Goal: Find specific page/section: Find specific page/section

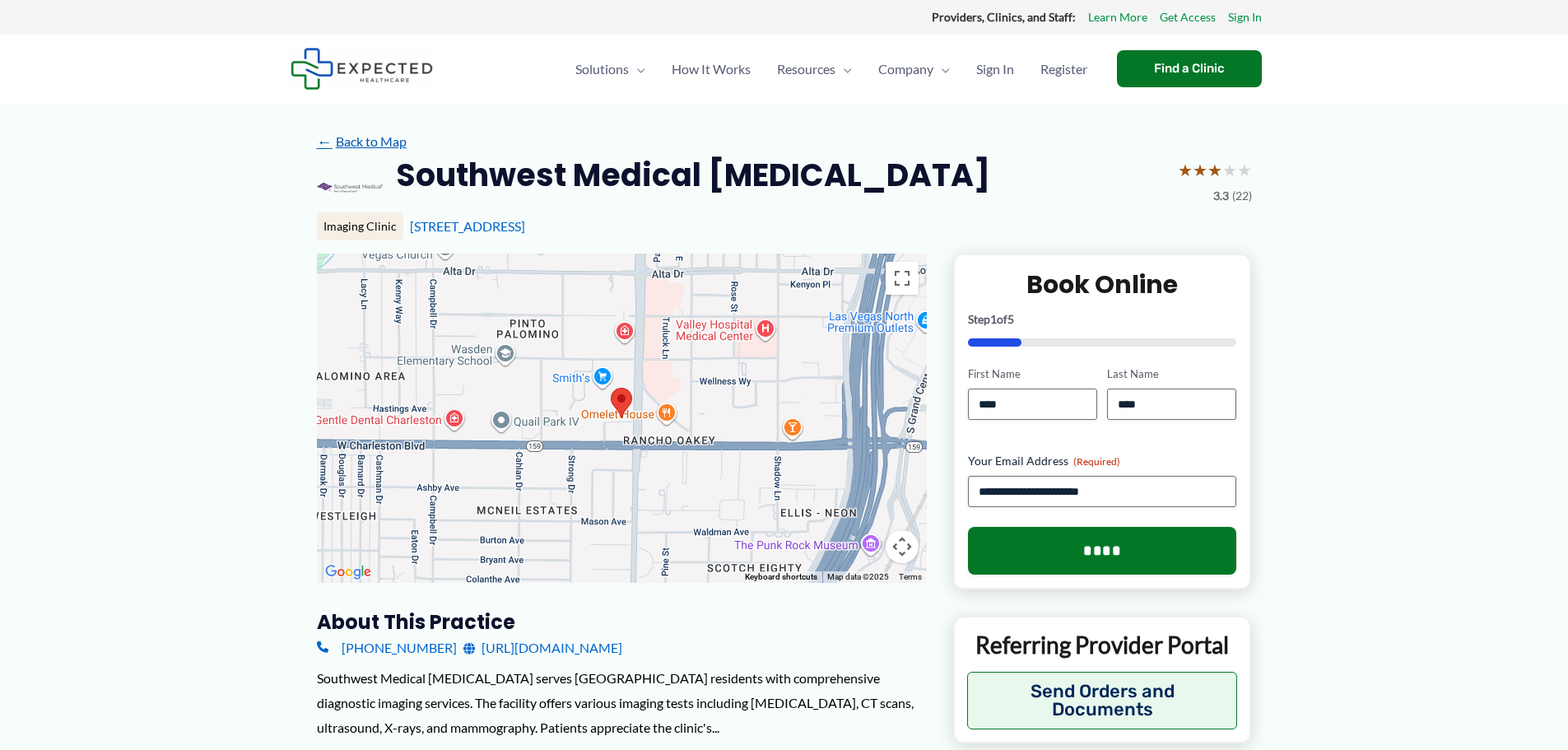
click at [377, 142] on link "← Back to Map" at bounding box center [362, 141] width 90 height 25
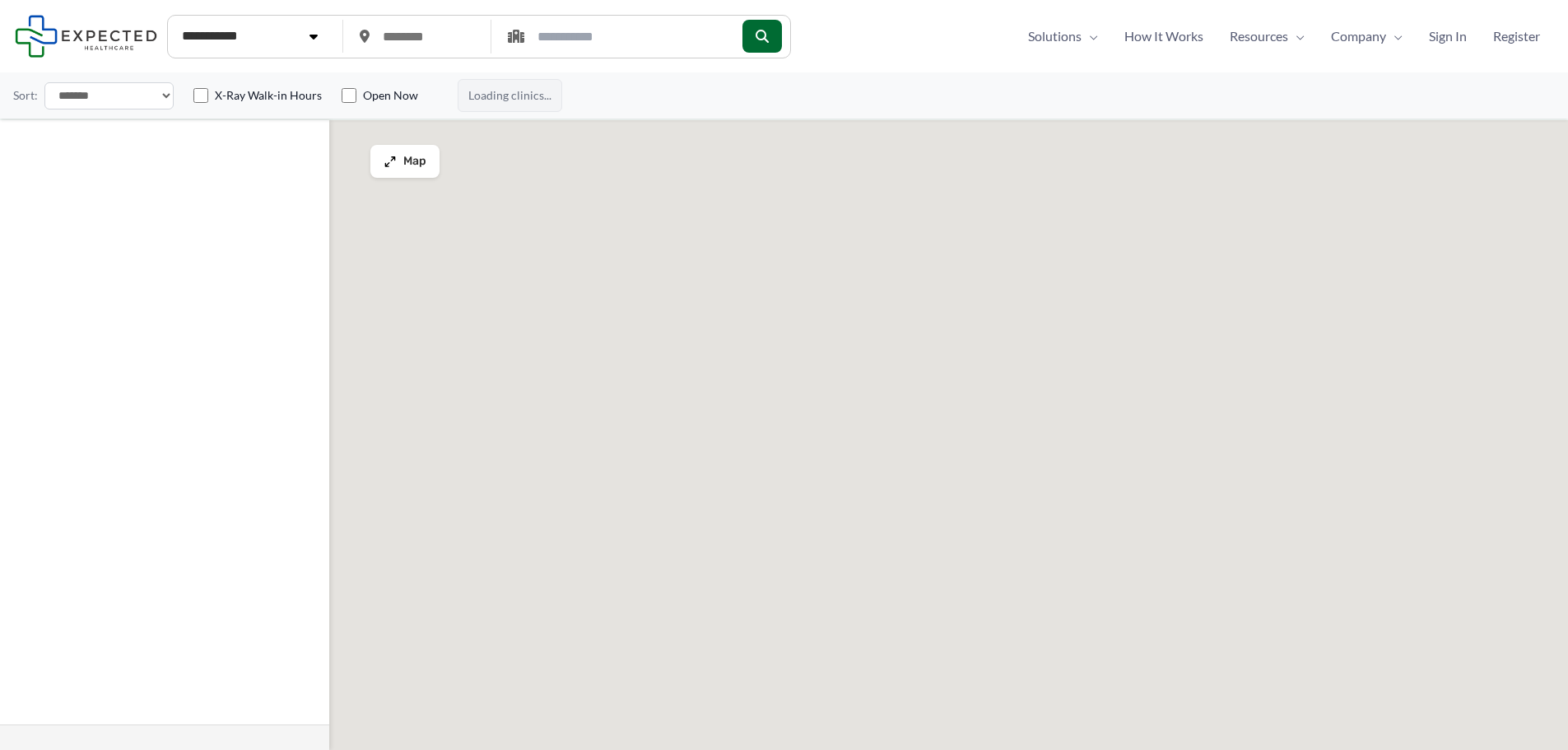
type input "*****"
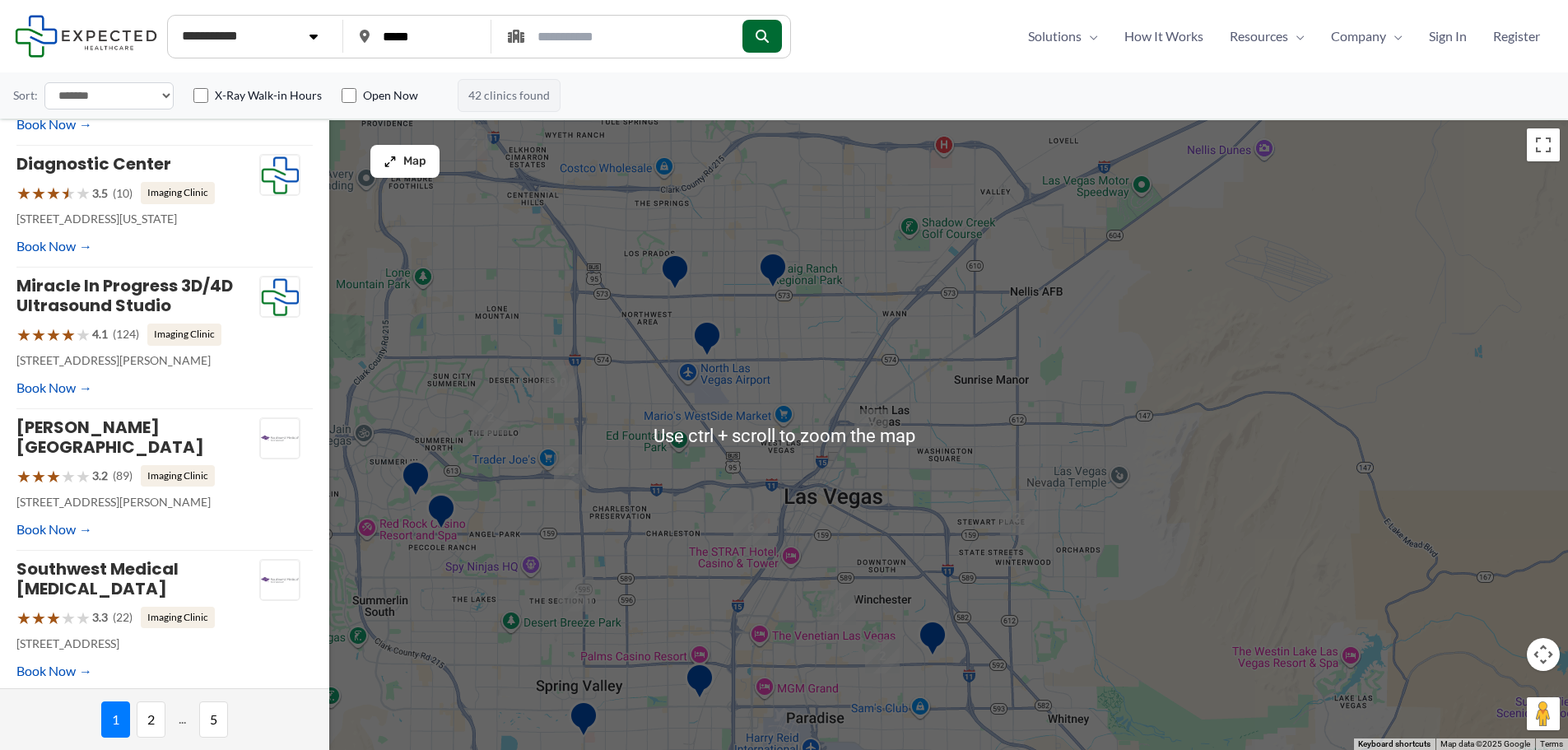
scroll to position [82, 0]
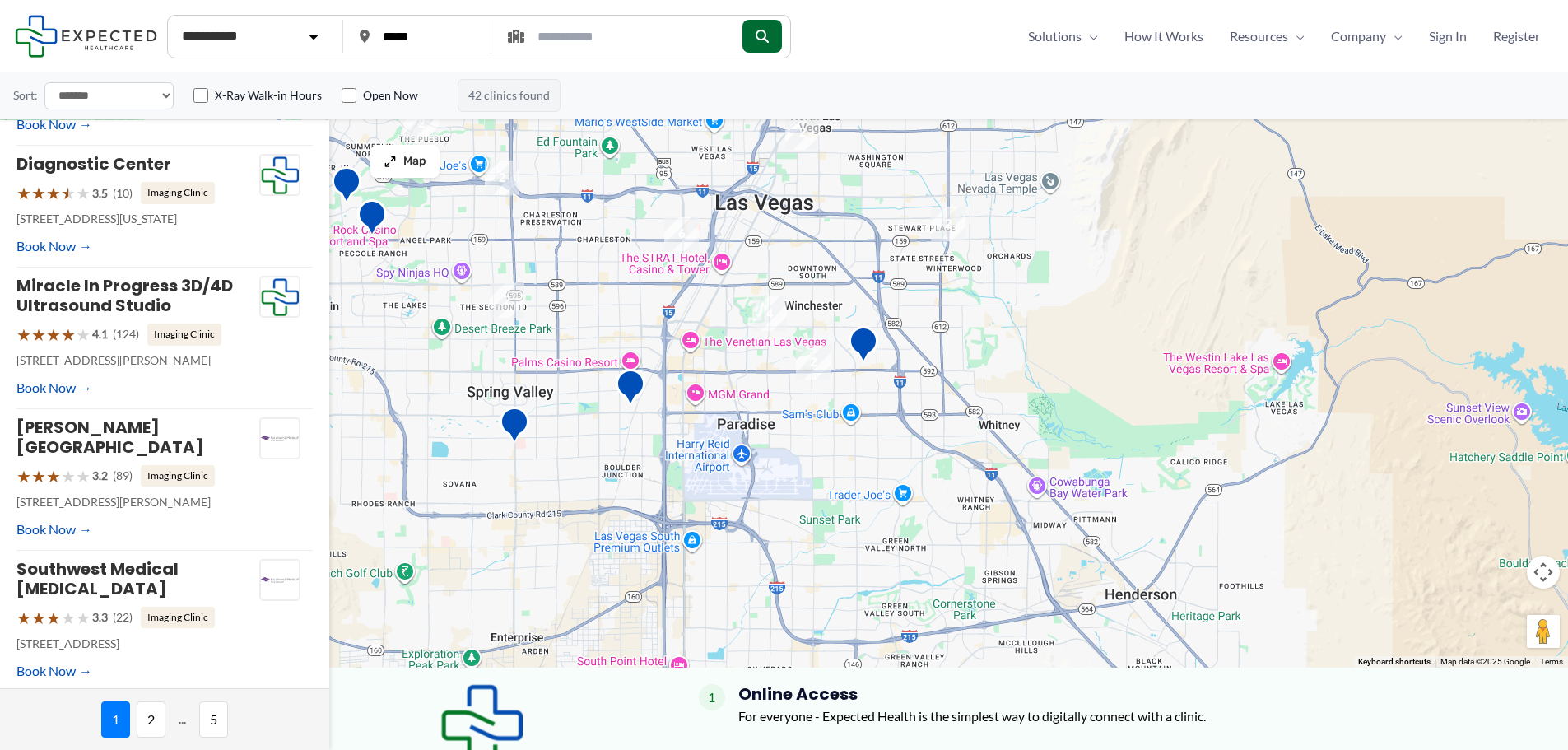
drag, startPoint x: 768, startPoint y: 566, endPoint x: 699, endPoint y: 355, distance: 222.0
click at [699, 355] on div at bounding box center [784, 353] width 1568 height 629
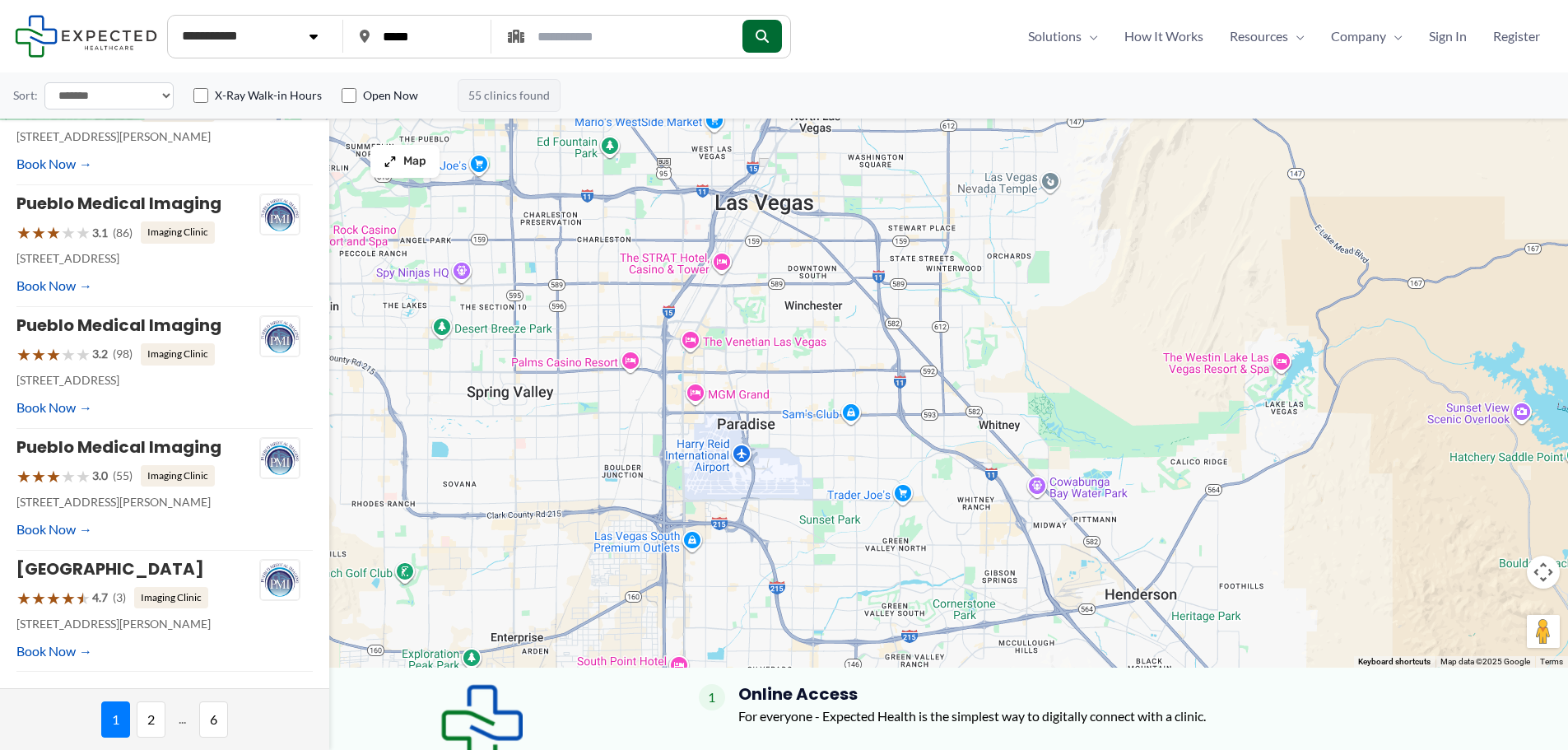
scroll to position [0, 0]
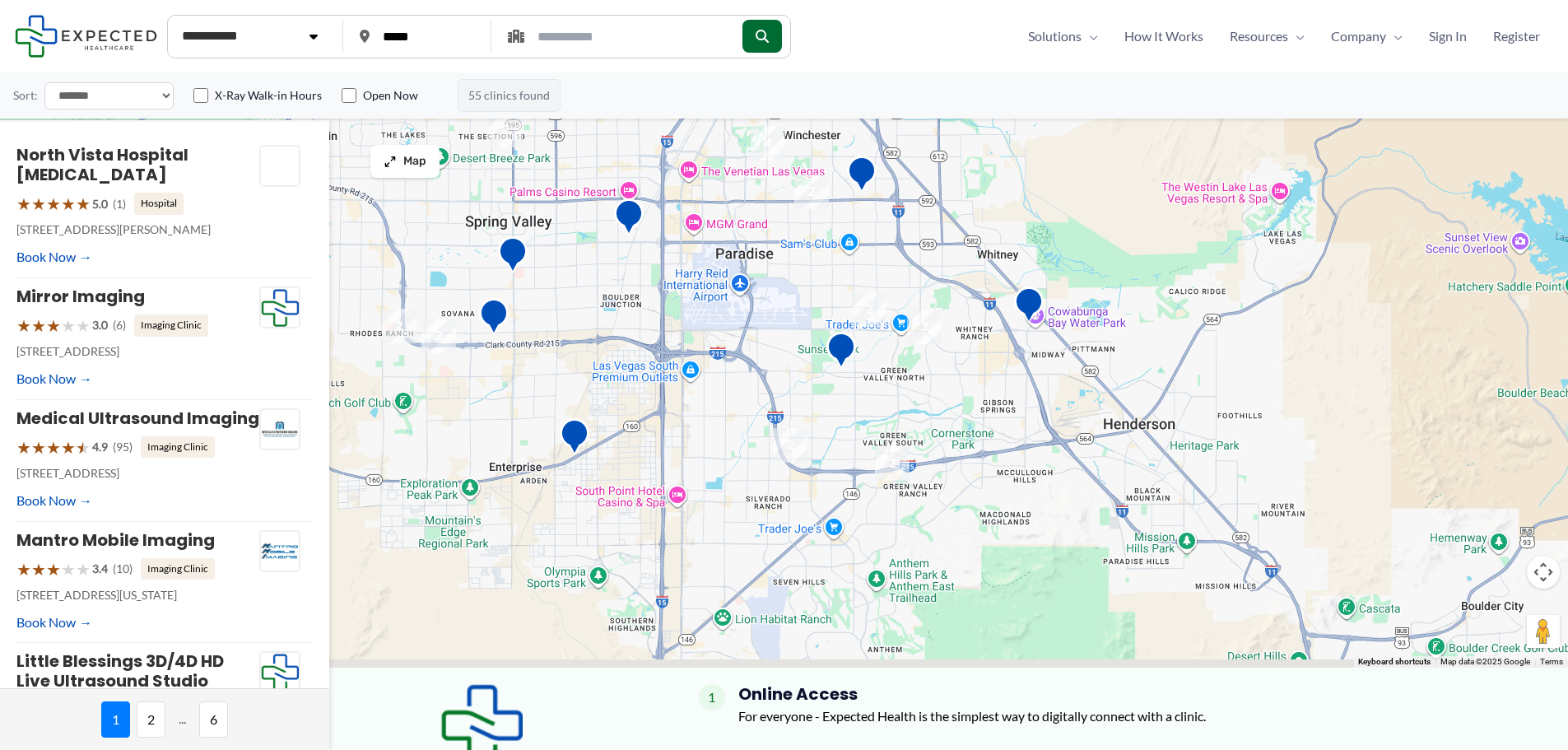
drag, startPoint x: 744, startPoint y: 548, endPoint x: 741, endPoint y: 366, distance: 182.0
click at [741, 367] on div at bounding box center [784, 353] width 1568 height 629
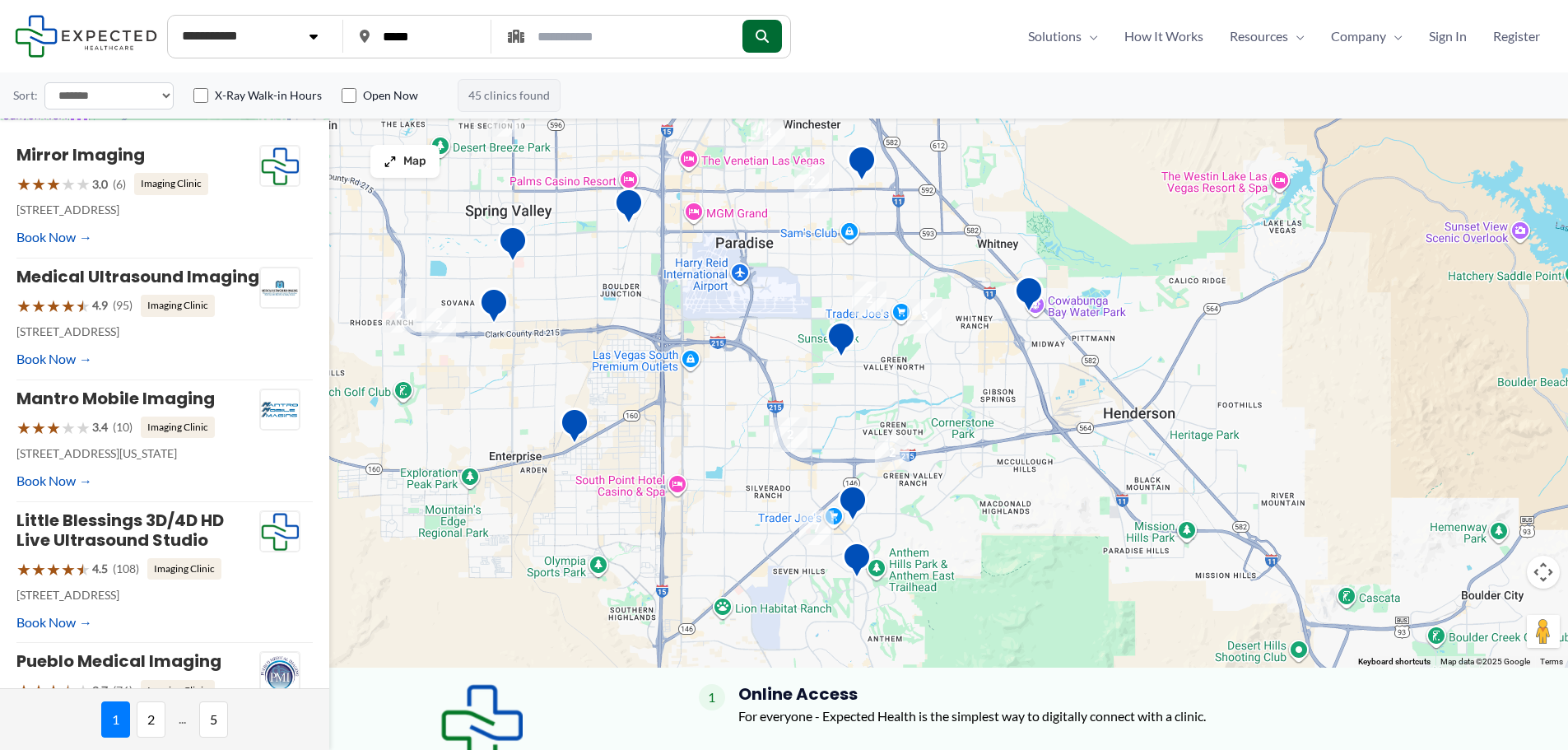
click at [896, 456] on img "2" at bounding box center [892, 452] width 48 height 48
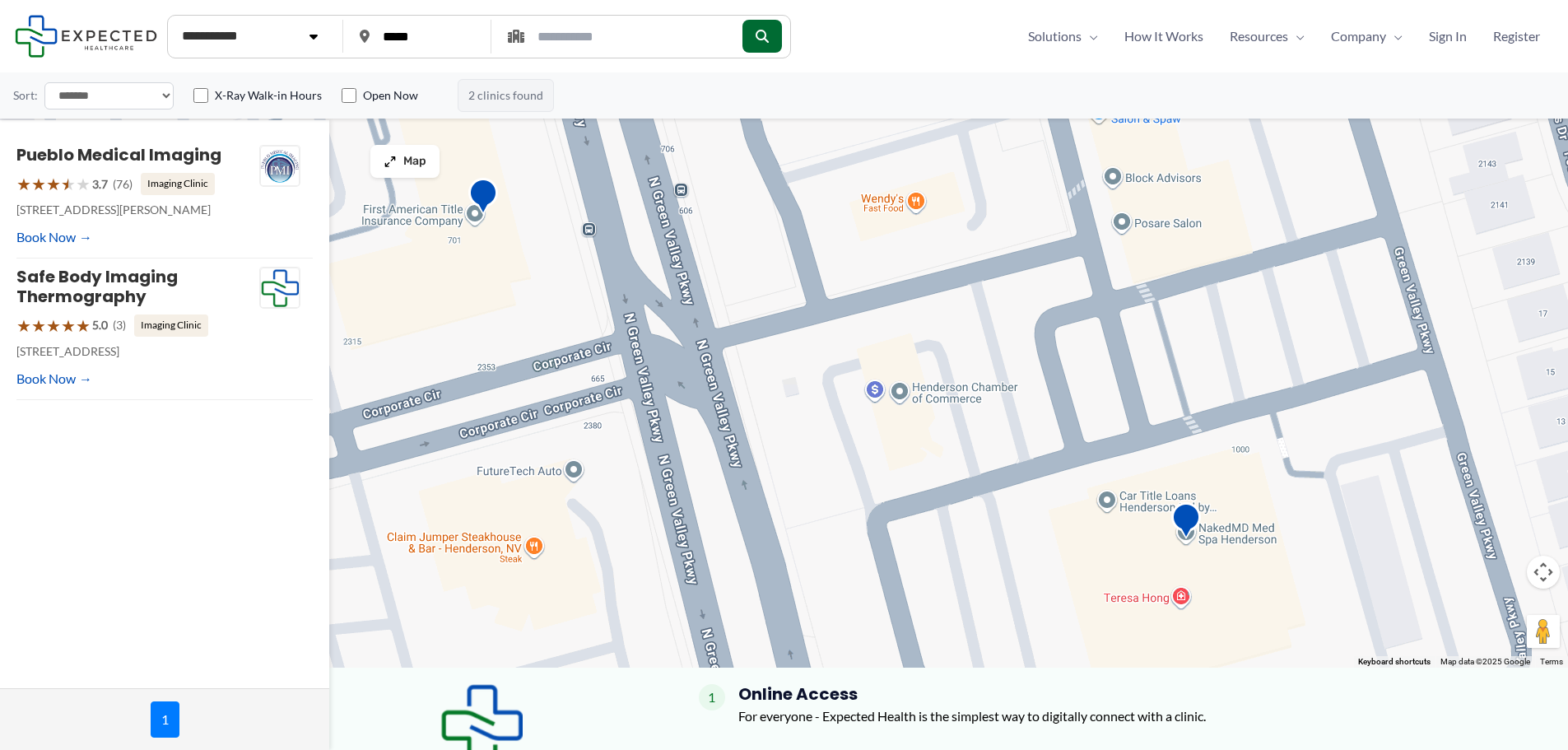
drag, startPoint x: 778, startPoint y: 438, endPoint x: 1057, endPoint y: 624, distance: 335.3
click at [1057, 624] on div "To navigate, press the arrow keys." at bounding box center [784, 353] width 1568 height 629
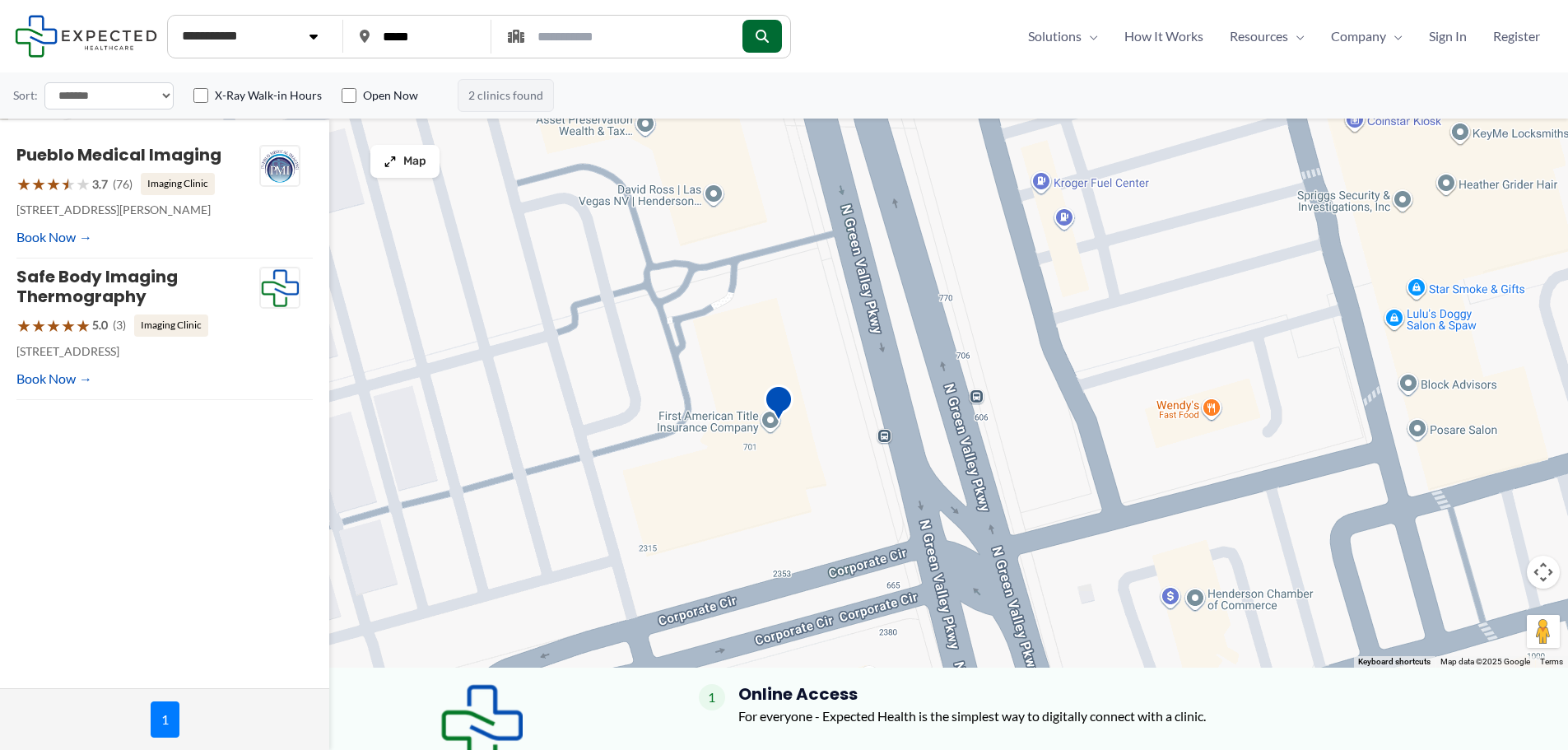
click at [1059, 624] on div "To navigate, press the arrow keys." at bounding box center [784, 353] width 1568 height 629
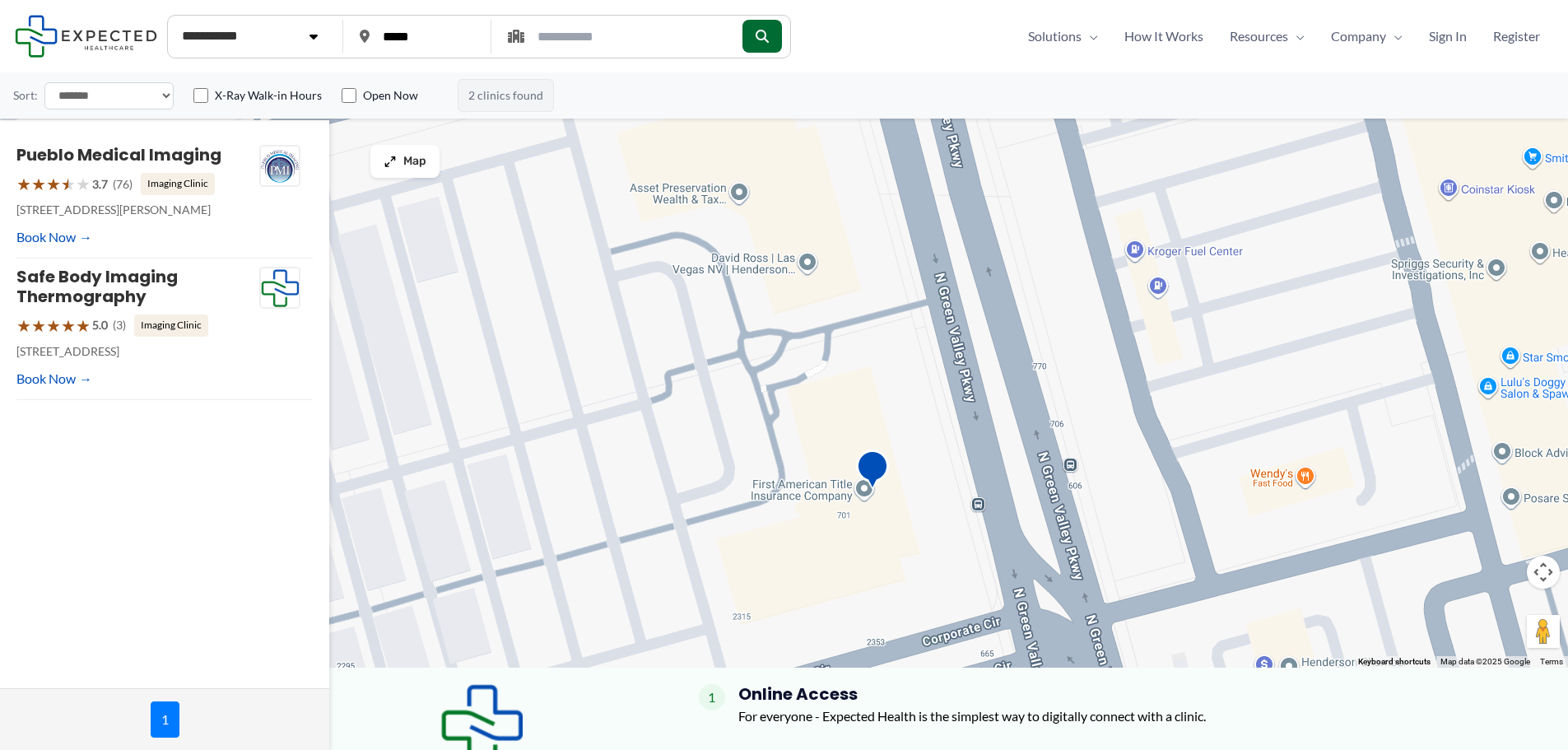
click at [872, 470] on img "Safe Body Imaging Thermography" at bounding box center [872, 471] width 46 height 58
